Goal: Task Accomplishment & Management: Manage account settings

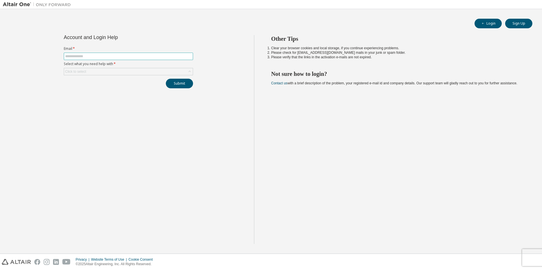
click at [86, 55] on input "text" at bounding box center [128, 56] width 126 height 5
type input "*"
type input "**********"
click at [101, 73] on div "Click to select" at bounding box center [128, 71] width 129 height 7
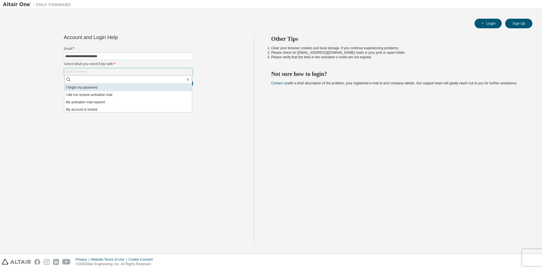
click at [95, 86] on li "I forgot my password" at bounding box center [127, 87] width 127 height 7
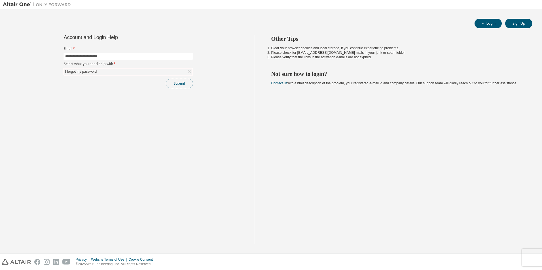
click at [181, 88] on button "Submit" at bounding box center [179, 84] width 27 height 10
